Goal: Information Seeking & Learning: Learn about a topic

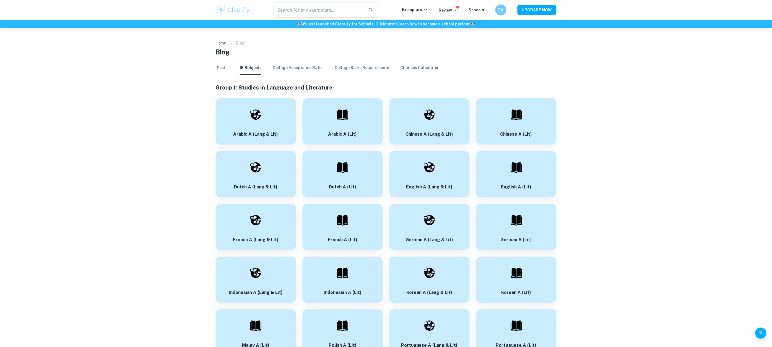
click at [417, 3] on div "​ Exemplars Review Schools GA UPGRADE NOW" at bounding box center [386, 9] width 354 height 15
click at [419, 5] on div "​ Exemplars Review Schools GA UPGRADE NOW" at bounding box center [386, 9] width 354 height 15
click at [419, 10] on p "Exemplars" at bounding box center [415, 10] width 26 height 6
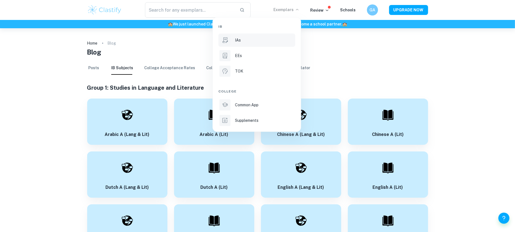
click at [269, 36] on li "IAs" at bounding box center [256, 39] width 77 height 13
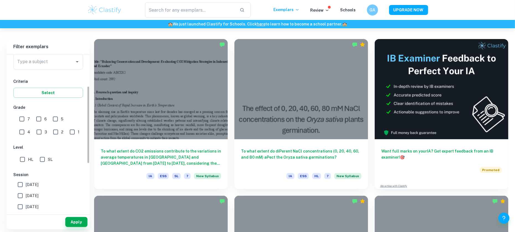
scroll to position [37, 0]
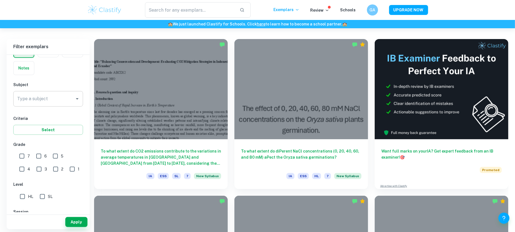
click at [44, 99] on input "Type a subject" at bounding box center [44, 99] width 56 height 11
click at [48, 129] on li "Chemistry" at bounding box center [48, 127] width 70 height 10
type input "Chemistry"
click at [33, 154] on input "6" at bounding box center [38, 156] width 11 height 11
checkbox input "true"
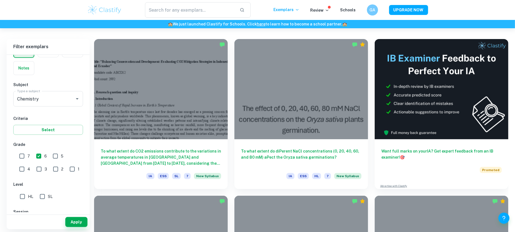
click at [19, 158] on input "7" at bounding box center [21, 156] width 11 height 11
checkbox input "true"
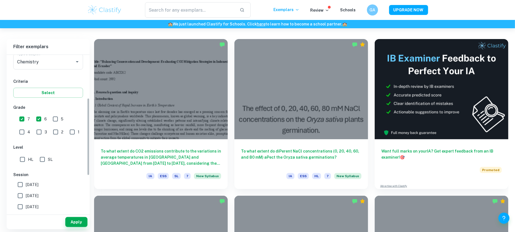
scroll to position [111, 0]
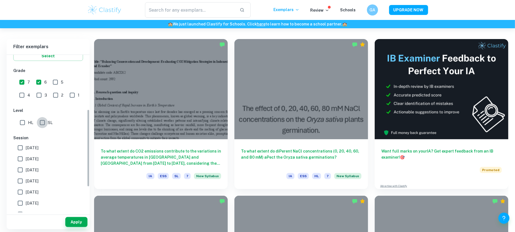
click at [43, 125] on input "SL" at bounding box center [42, 122] width 11 height 11
checkbox input "true"
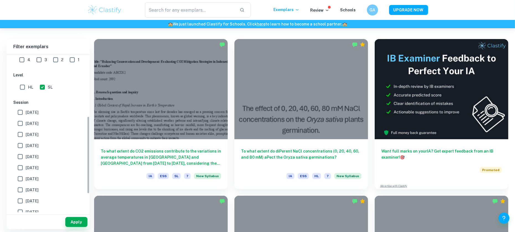
scroll to position [147, 0]
click at [80, 220] on button "Apply" at bounding box center [76, 222] width 22 height 10
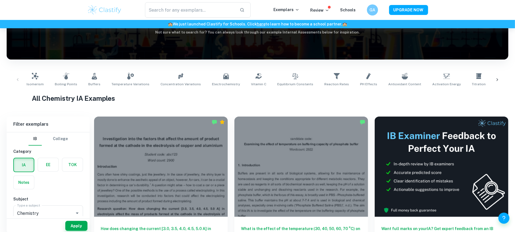
scroll to position [74, 0]
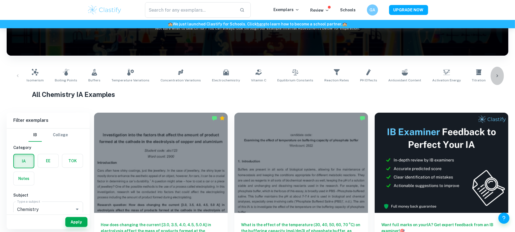
click at [497, 77] on icon at bounding box center [497, 76] width 6 height 6
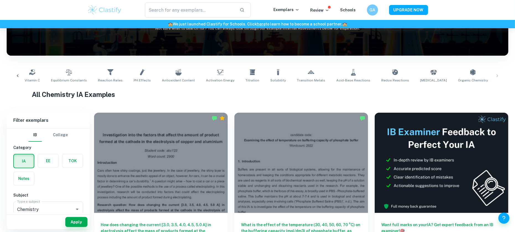
scroll to position [0, 305]
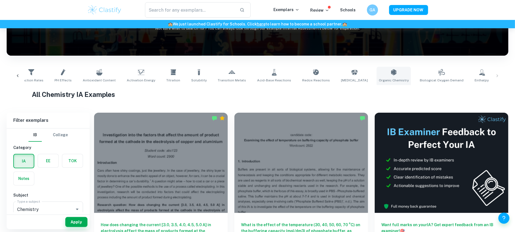
click at [377, 77] on link "Organic Chemistry" at bounding box center [394, 76] width 34 height 18
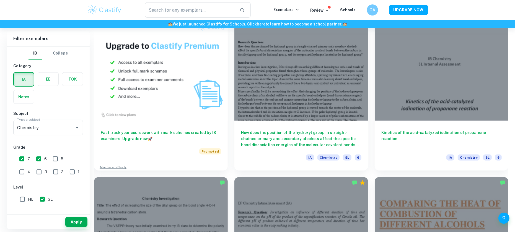
scroll to position [517, 0]
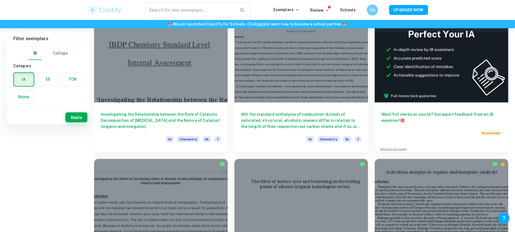
scroll to position [0, 0]
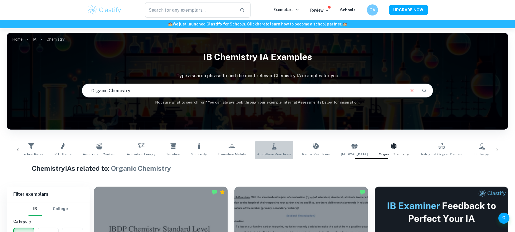
click at [271, 148] on icon at bounding box center [274, 146] width 7 height 7
type input "Acid-Base Reactions"
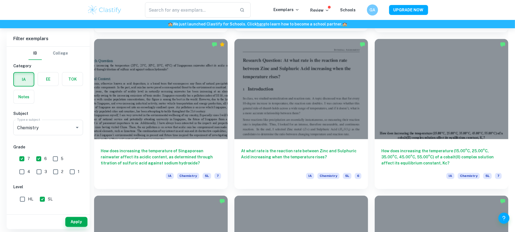
scroll to position [774, 0]
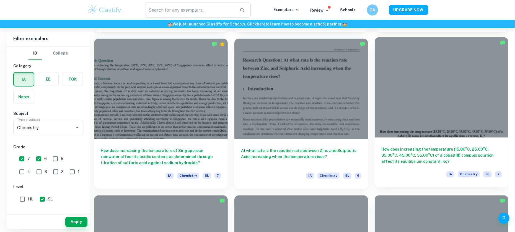
click at [422, 143] on div "How does increasing the temperature (15.00​°C, 25.00°C, 35.00°C, 45.00°C, 55.00…" at bounding box center [442, 162] width 134 height 50
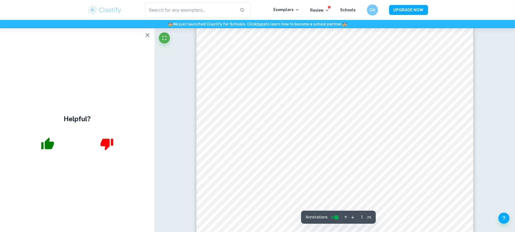
scroll to position [74, 0]
click at [148, 36] on icon "button" at bounding box center [148, 35] width 4 height 4
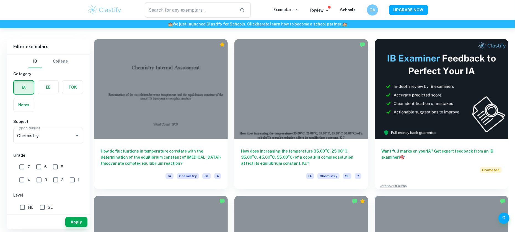
click at [20, 167] on input "7" at bounding box center [21, 166] width 11 height 11
checkbox input "true"
click at [35, 166] on input "6" at bounding box center [38, 166] width 11 height 11
checkbox input "true"
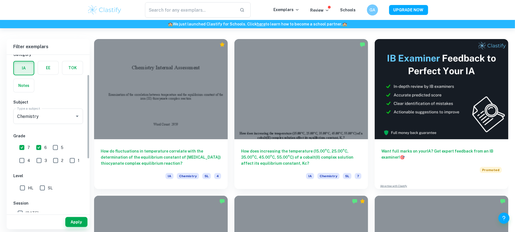
scroll to position [37, 0]
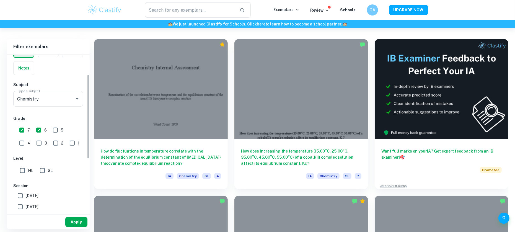
click at [76, 220] on button "Apply" at bounding box center [76, 222] width 22 height 10
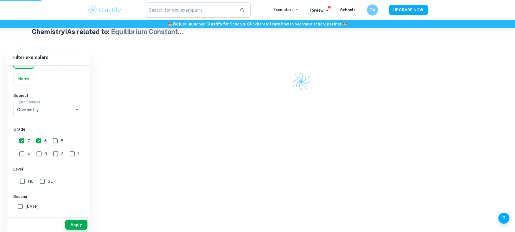
scroll to position [110, 0]
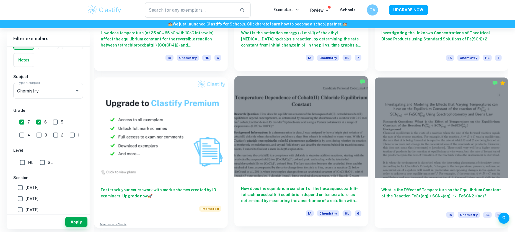
scroll to position [369, 0]
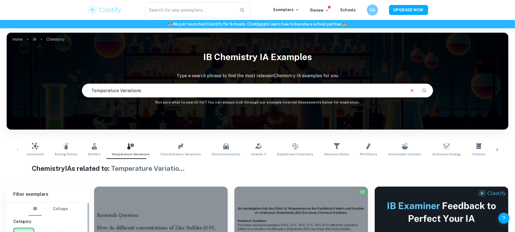
scroll to position [184, 0]
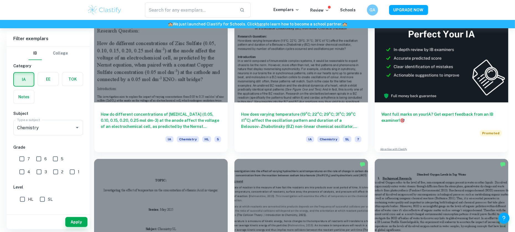
drag, startPoint x: 20, startPoint y: 158, endPoint x: 32, endPoint y: 159, distance: 12.8
click at [20, 158] on input "7" at bounding box center [21, 158] width 11 height 11
checkbox input "true"
click at [38, 159] on input "6" at bounding box center [38, 158] width 11 height 11
checkbox input "true"
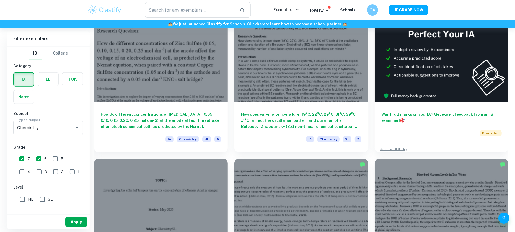
click at [75, 218] on button "Apply" at bounding box center [76, 222] width 22 height 10
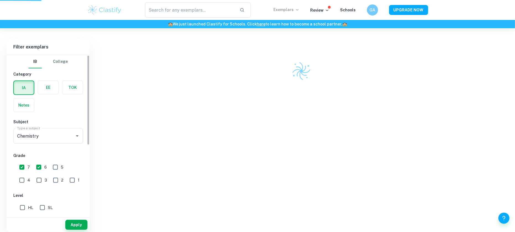
scroll to position [134, 0]
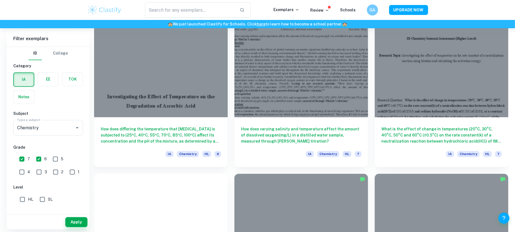
scroll to position [959, 0]
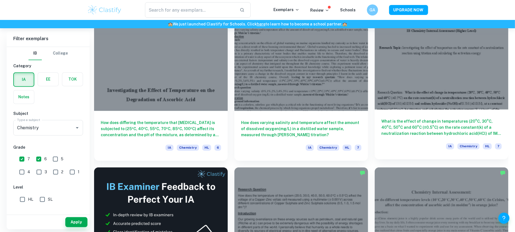
click at [408, 114] on div "What is the effect of change in temperatures (20°C, 30°C, 40°C, 50°C and 60°C (…" at bounding box center [442, 134] width 134 height 50
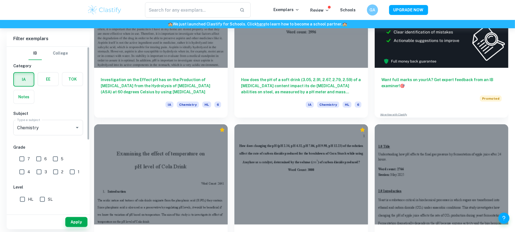
scroll to position [221, 0]
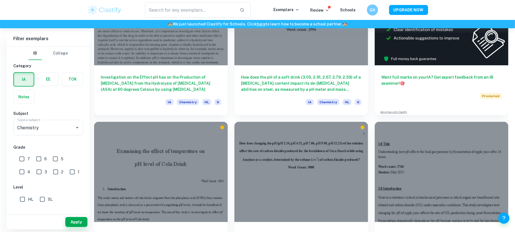
drag, startPoint x: 19, startPoint y: 159, endPoint x: 31, endPoint y: 159, distance: 12.5
click at [19, 159] on input "7" at bounding box center [21, 158] width 11 height 11
checkbox input "true"
click at [40, 158] on input "6" at bounding box center [38, 158] width 11 height 11
checkbox input "true"
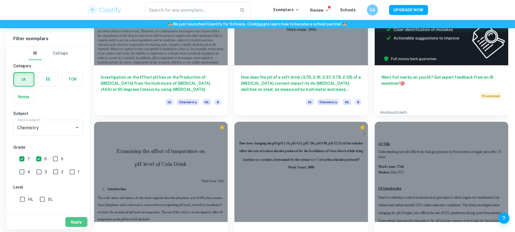
click at [76, 223] on button "Apply" at bounding box center [76, 222] width 22 height 10
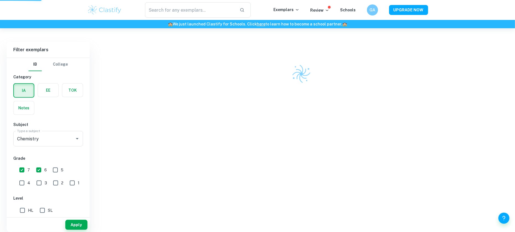
scroll to position [144, 0]
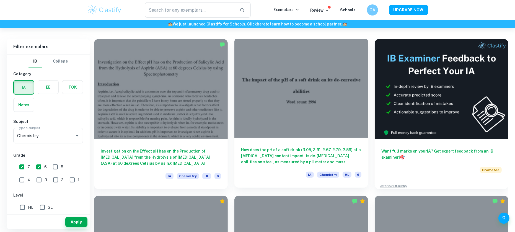
scroll to position [332, 0]
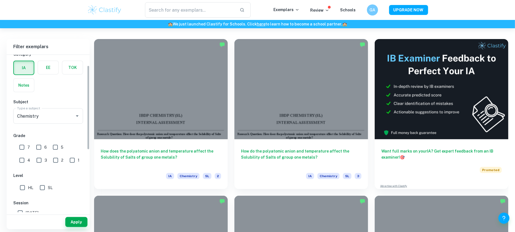
scroll to position [37, 0]
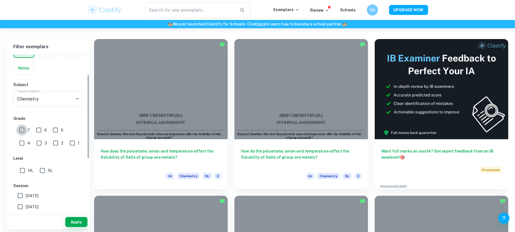
click at [22, 130] on input "7" at bounding box center [21, 129] width 11 height 11
checkbox input "true"
click at [38, 129] on input "6" at bounding box center [38, 129] width 11 height 11
checkbox input "true"
click at [84, 221] on button "Apply" at bounding box center [76, 222] width 22 height 10
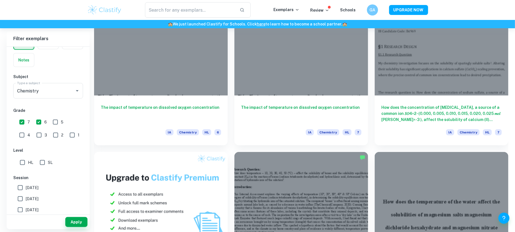
scroll to position [406, 0]
